Goal: Entertainment & Leisure: Browse casually

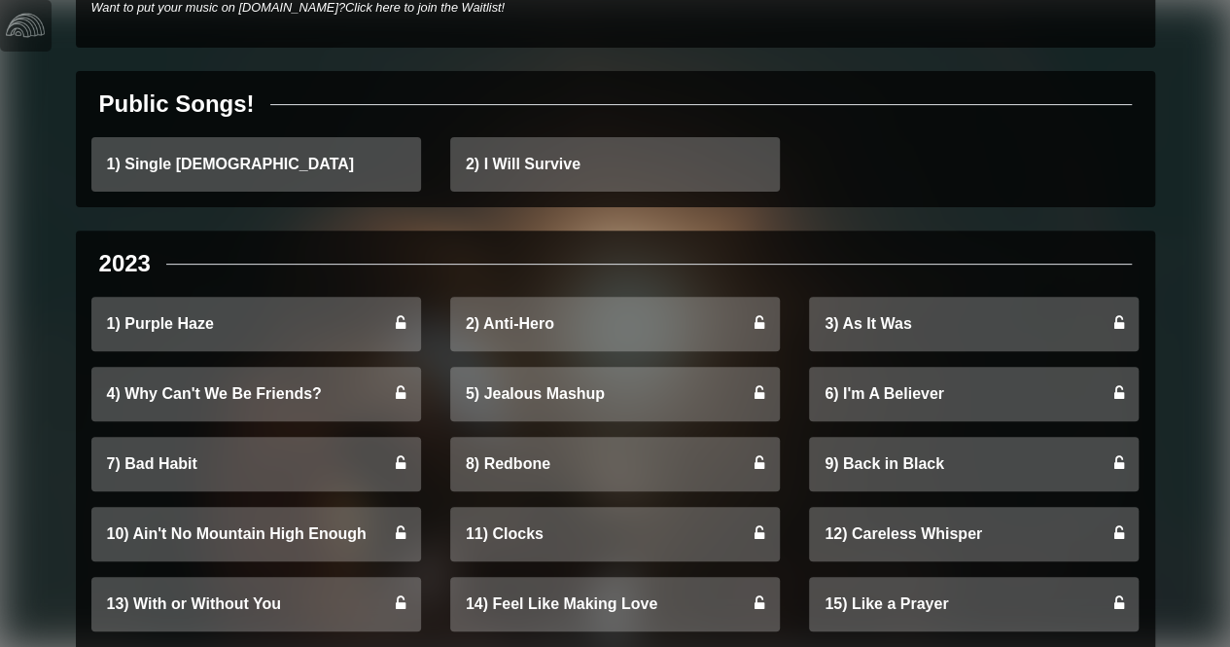
scroll to position [241, 0]
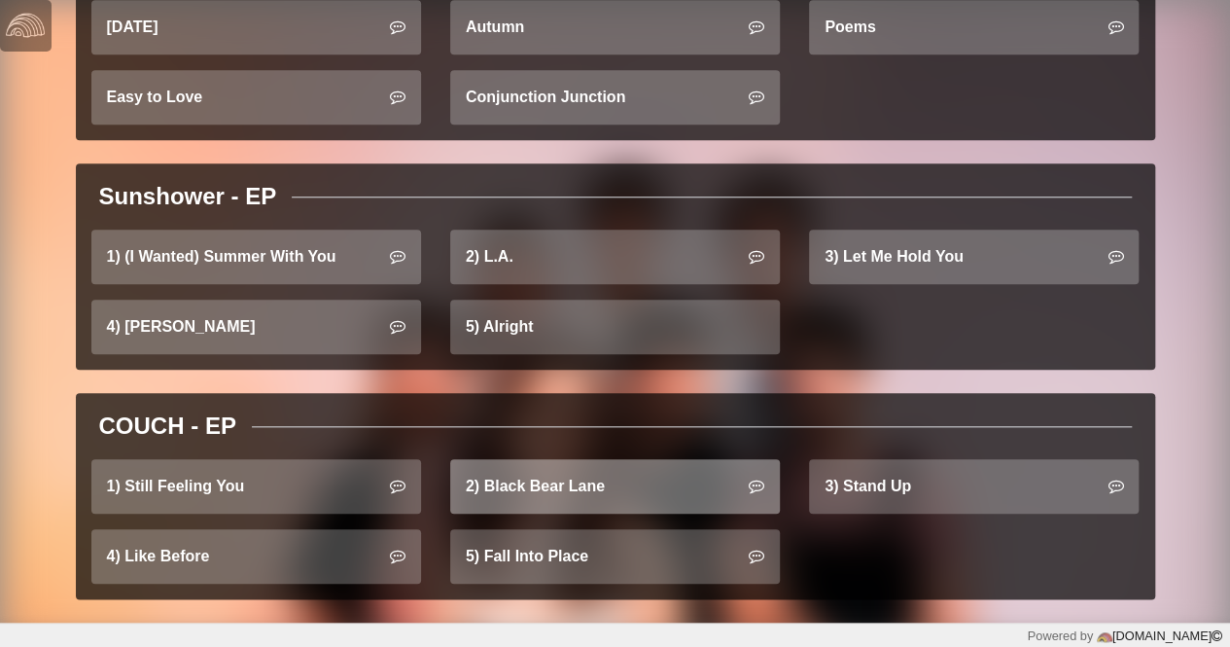
scroll to position [797, 0]
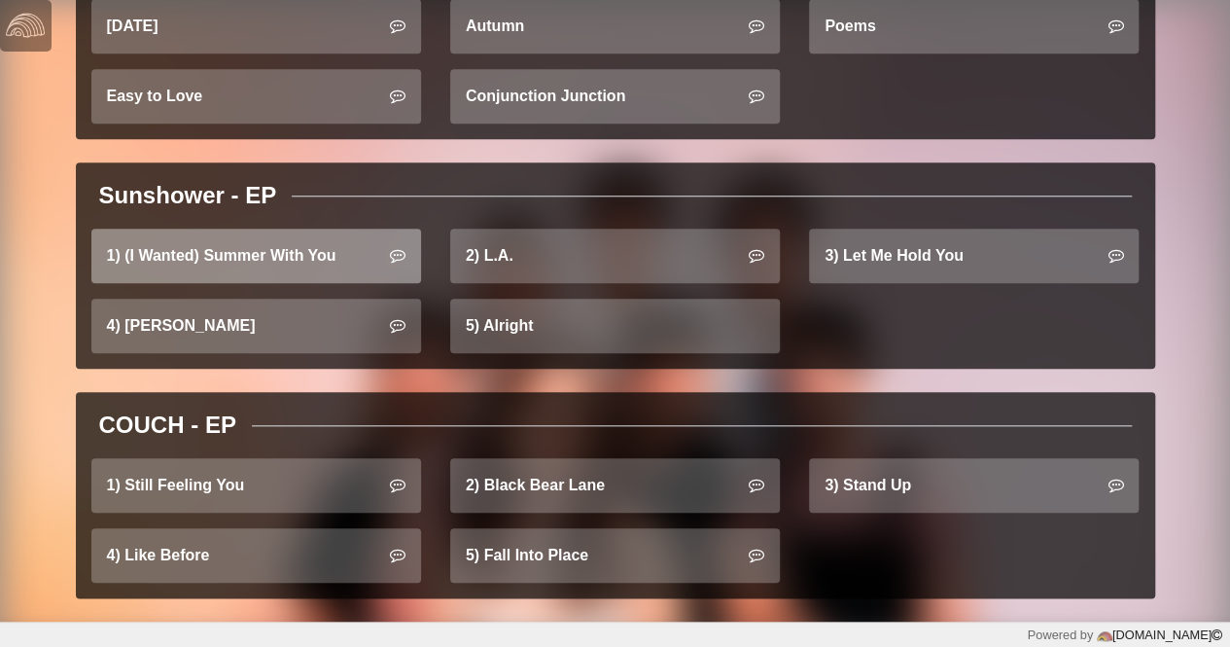
click at [228, 257] on link "1) (I Wanted) Summer With You" at bounding box center [256, 256] width 330 height 54
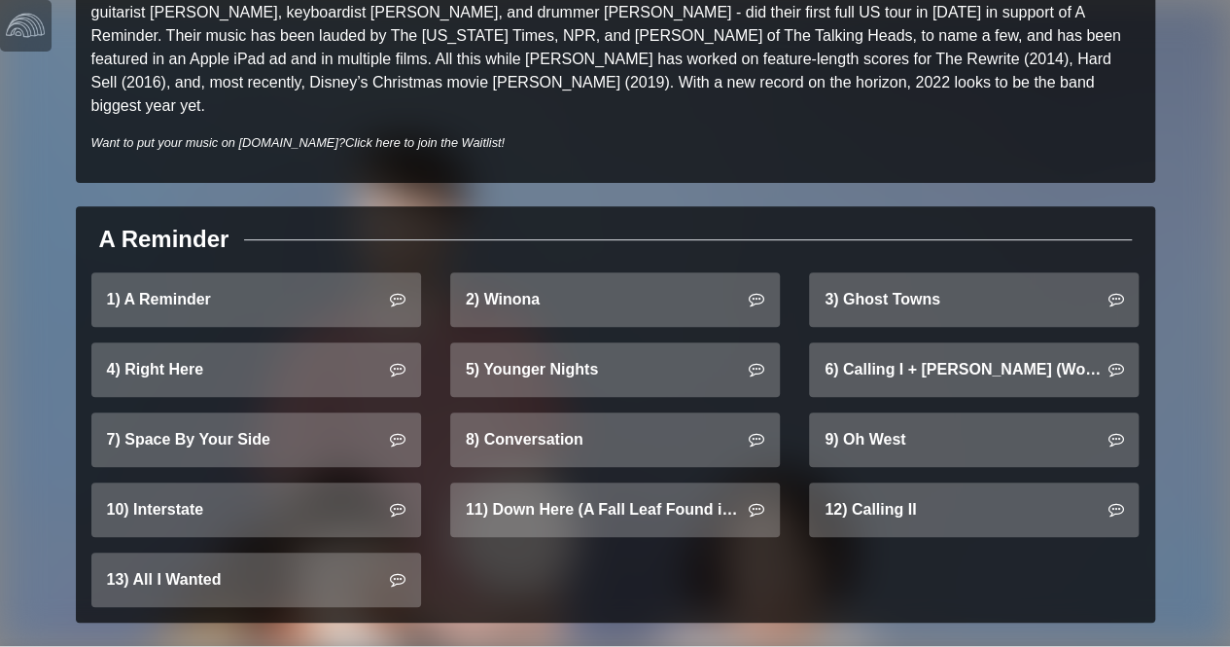
scroll to position [268, 0]
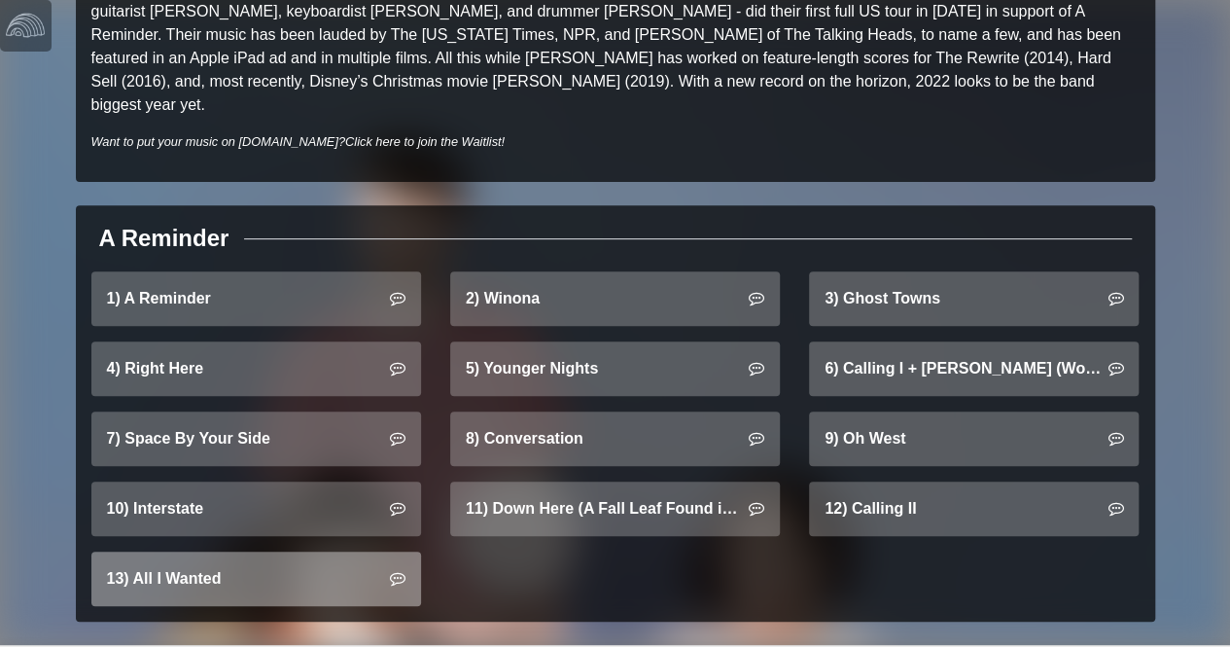
click at [282, 561] on link "13) All I Wanted" at bounding box center [256, 578] width 330 height 54
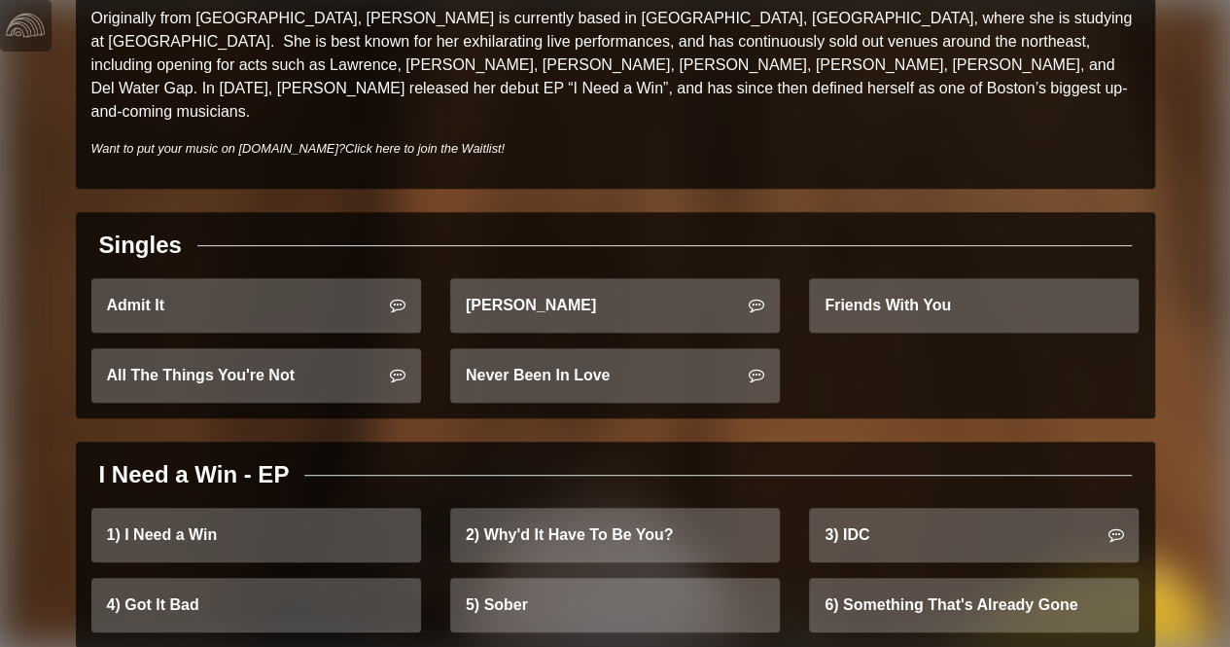
scroll to position [286, 0]
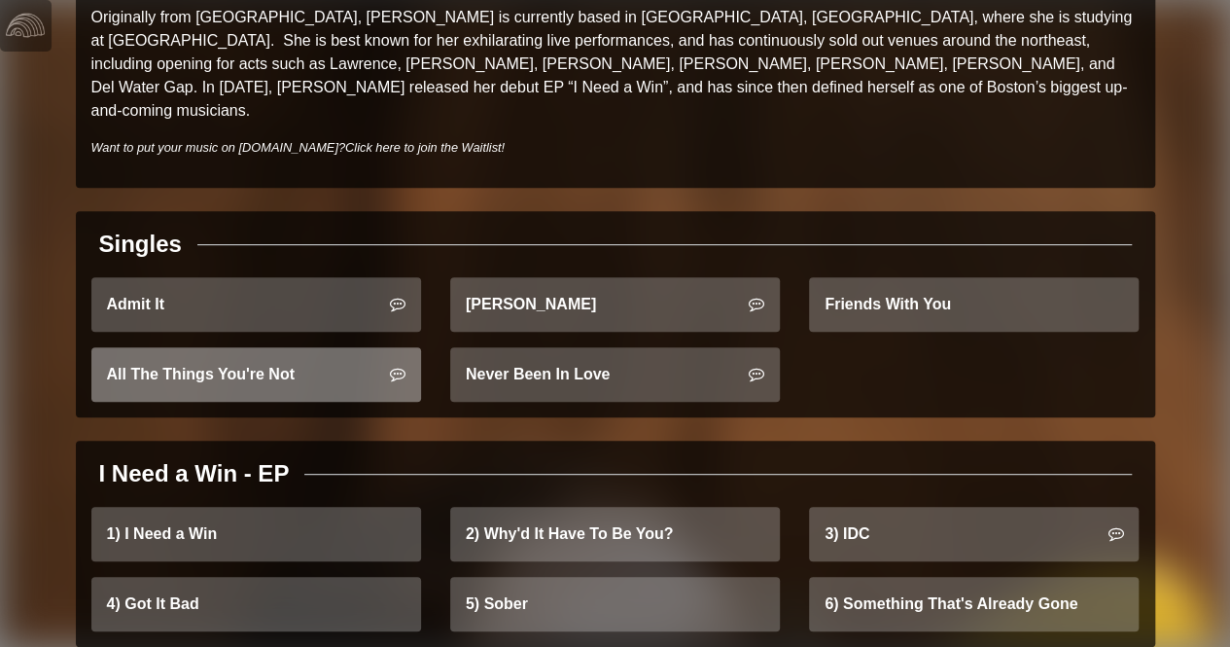
click at [323, 356] on link "All The Things You're Not" at bounding box center [256, 374] width 330 height 54
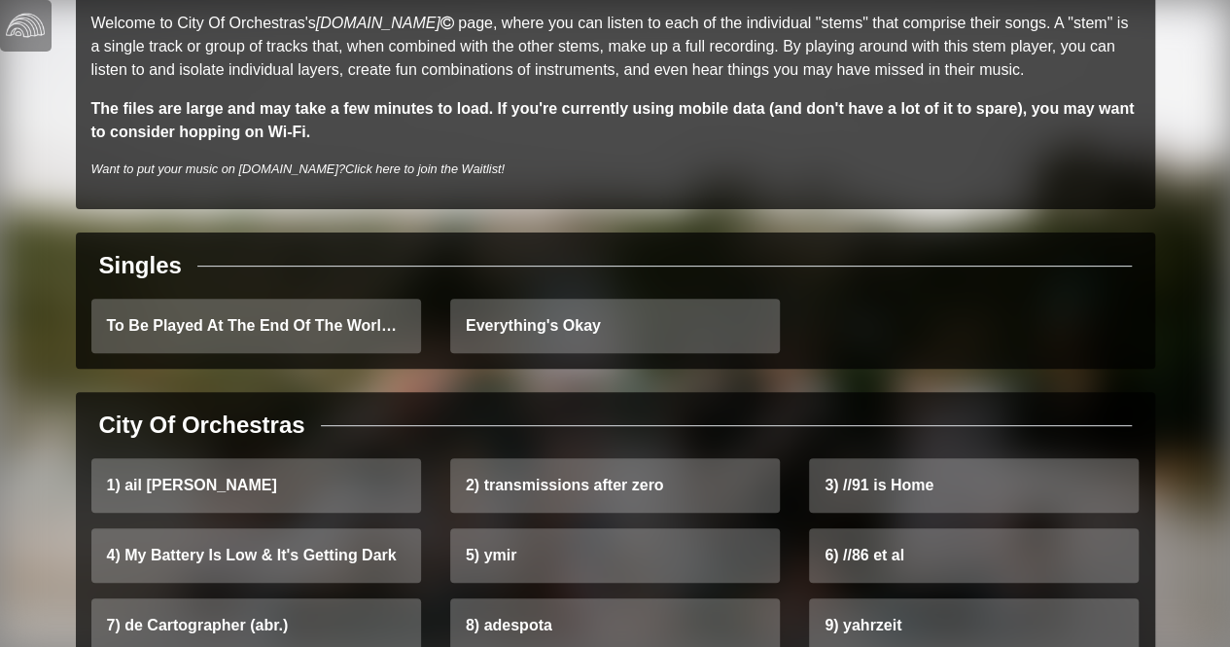
scroll to position [204, 0]
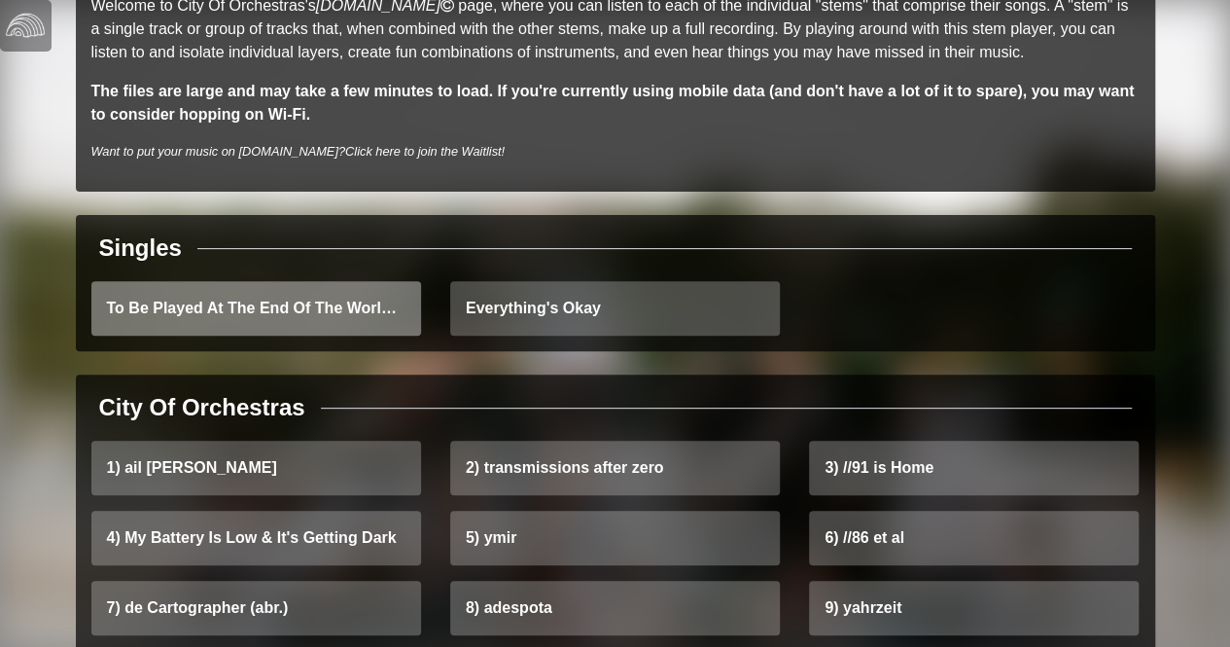
click at [338, 317] on link "To Be Played At The End Of The World (And Not A Moment Before)" at bounding box center [256, 308] width 330 height 54
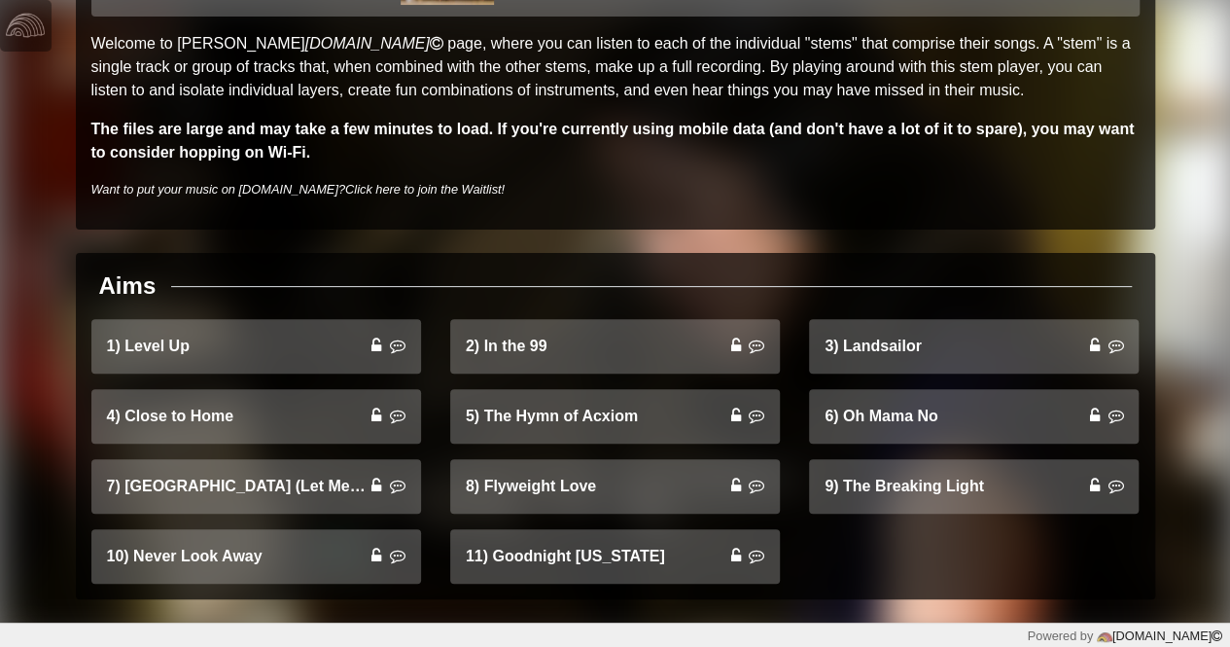
scroll to position [167, 0]
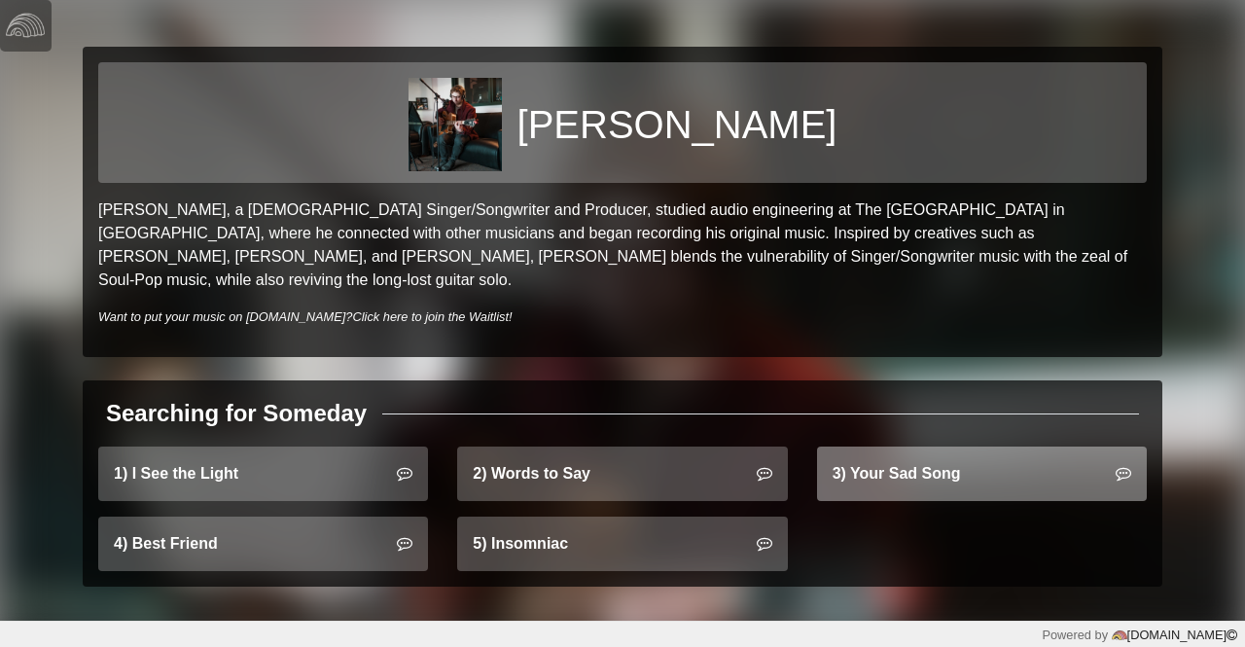
click at [877, 469] on link "3) Your Sad Song" at bounding box center [982, 473] width 330 height 54
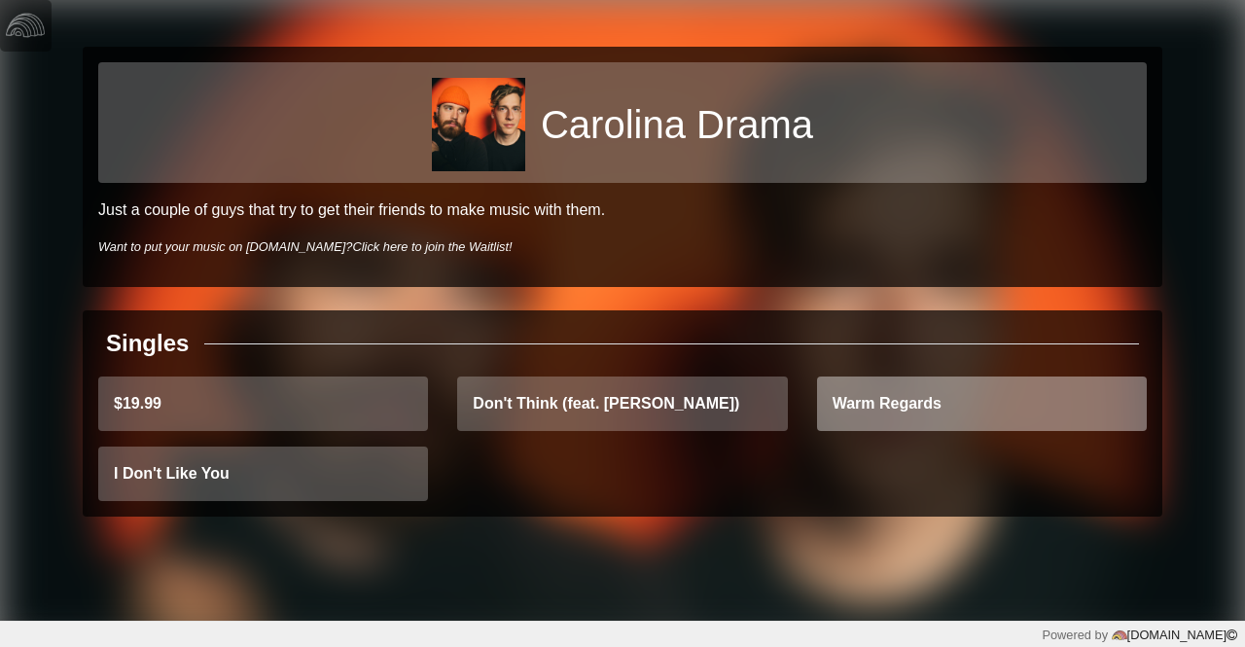
click at [925, 406] on link "Warm Regards" at bounding box center [982, 403] width 330 height 54
